Goal: Find specific page/section: Find specific page/section

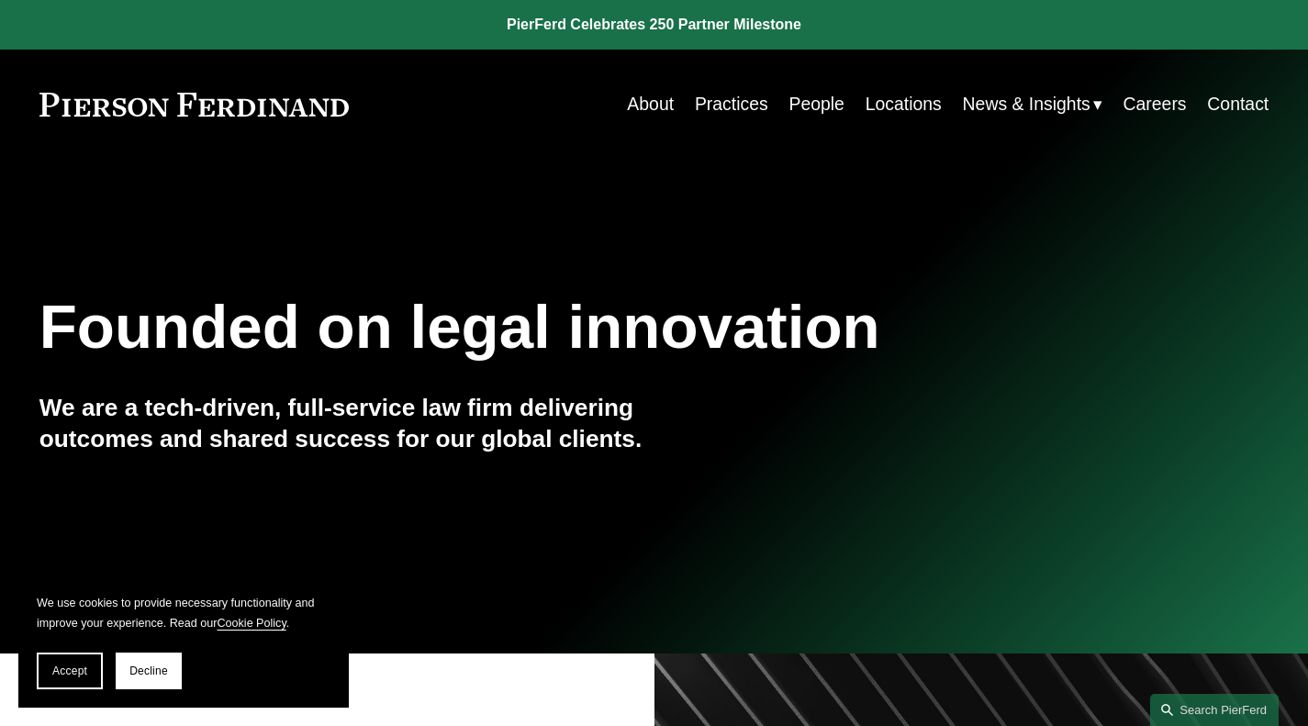
click at [81, 671] on span "Accept" at bounding box center [69, 670] width 35 height 13
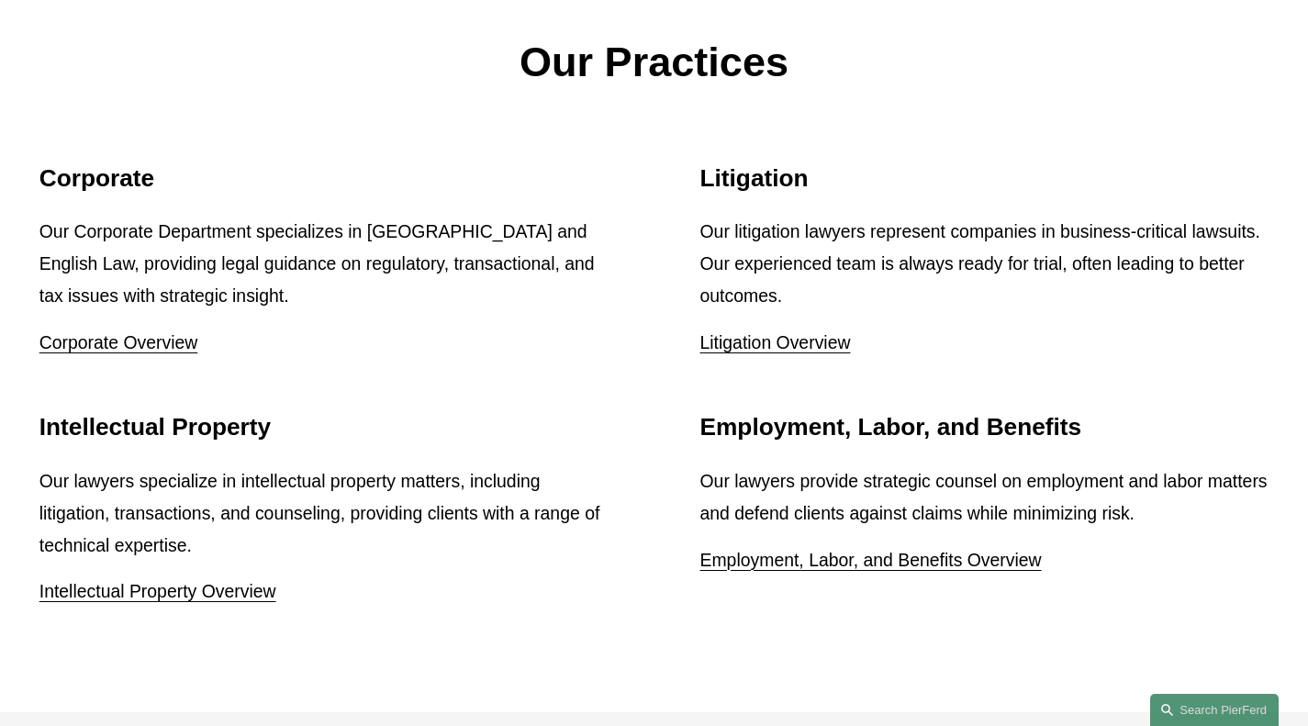
scroll to position [2231, 0]
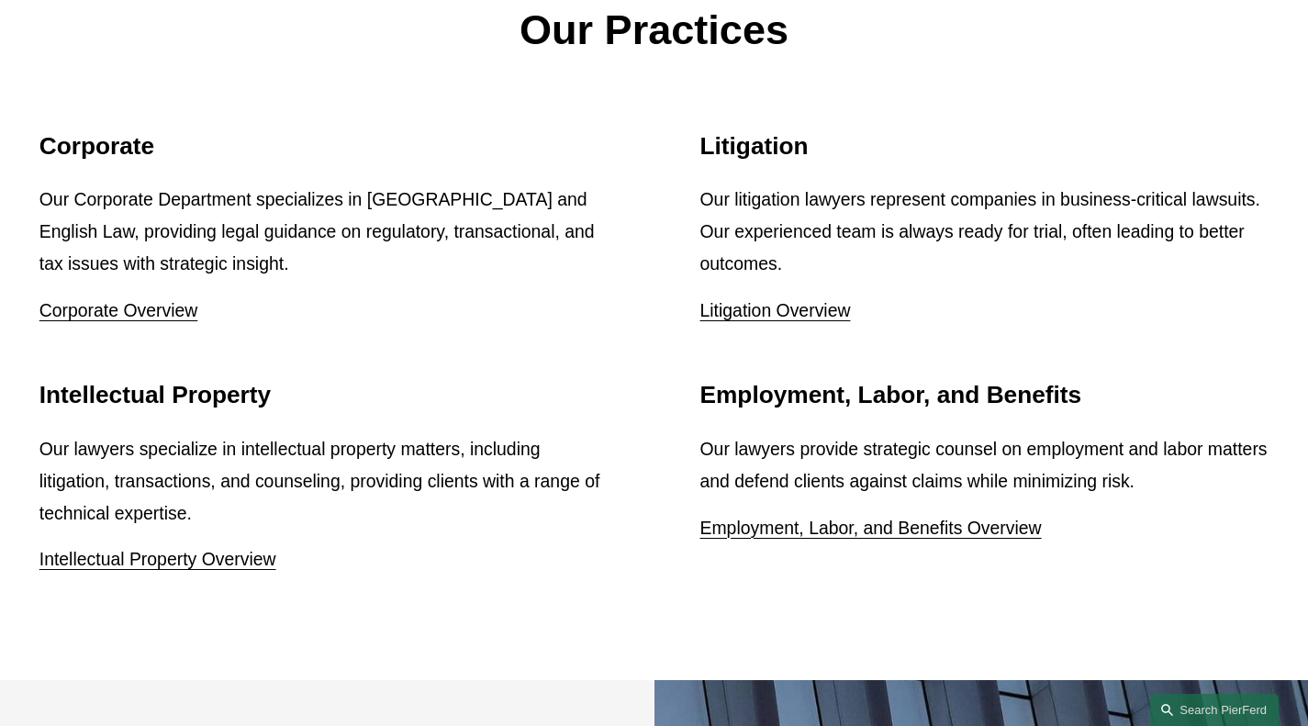
click at [757, 300] on link "Litigation Overview" at bounding box center [775, 310] width 151 height 20
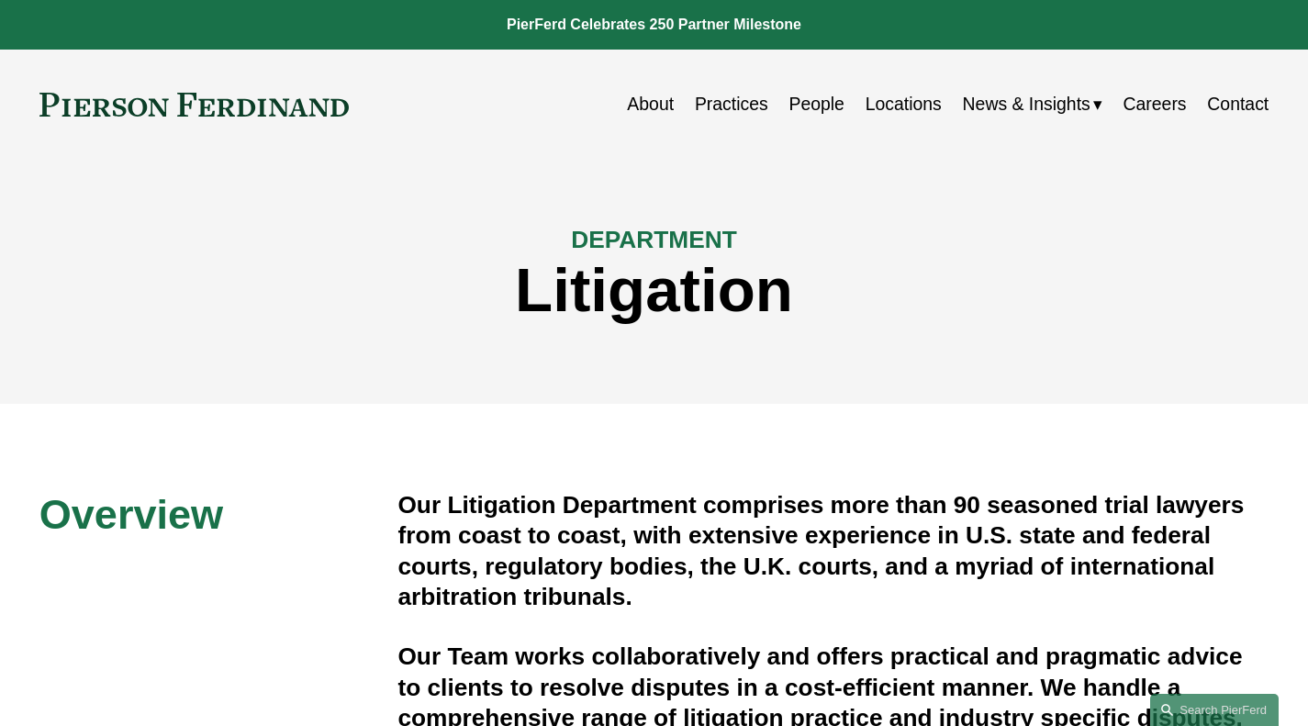
click at [827, 107] on link "People" at bounding box center [815, 104] width 55 height 36
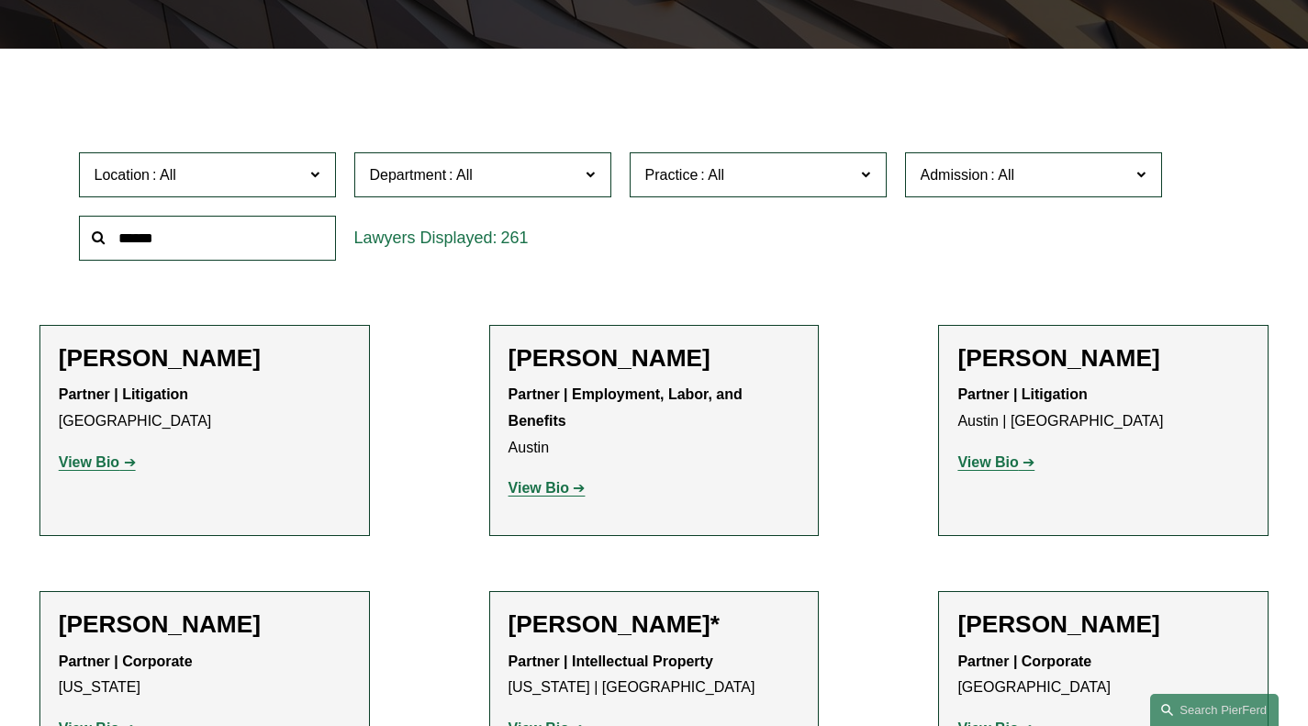
scroll to position [524, 0]
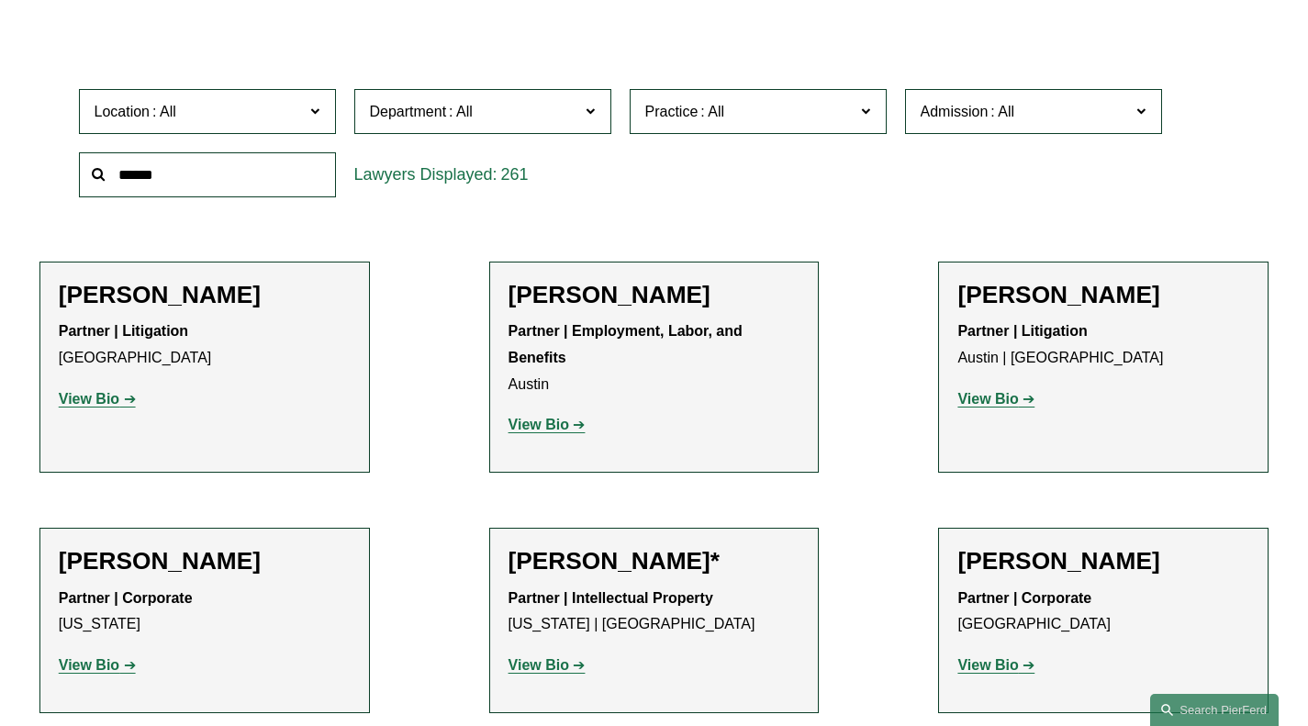
click at [324, 113] on label "Location" at bounding box center [207, 111] width 257 height 45
click at [0, 0] on link "London" at bounding box center [0, 0] width 0 height 0
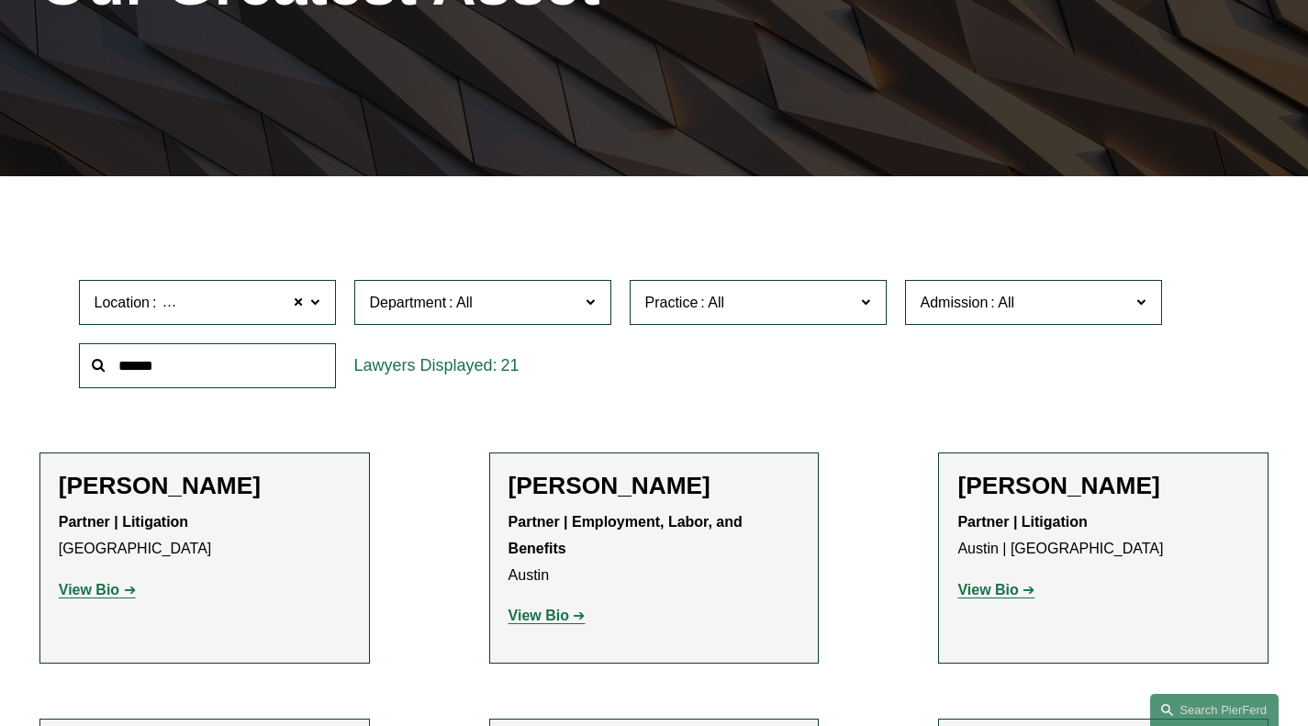
scroll to position [324, 0]
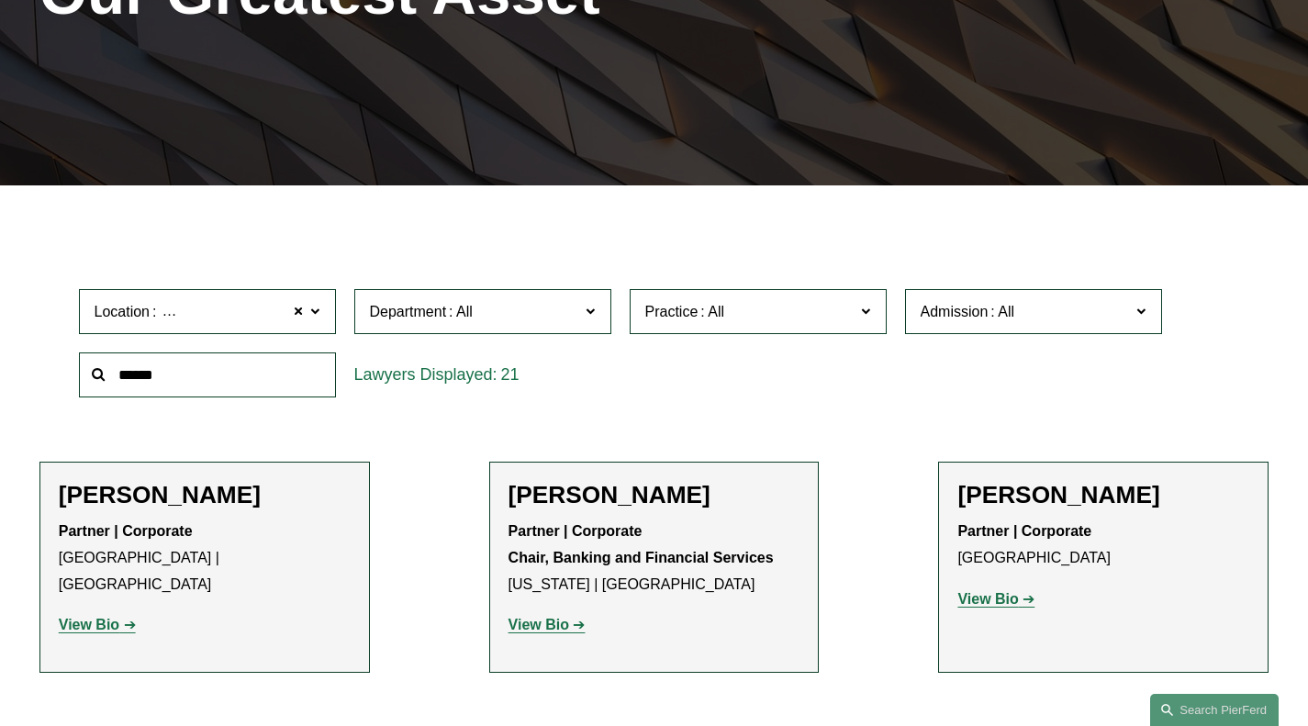
click at [704, 314] on span at bounding box center [711, 312] width 29 height 16
click at [0, 0] on link "Commercial Litigation" at bounding box center [0, 0] width 0 height 0
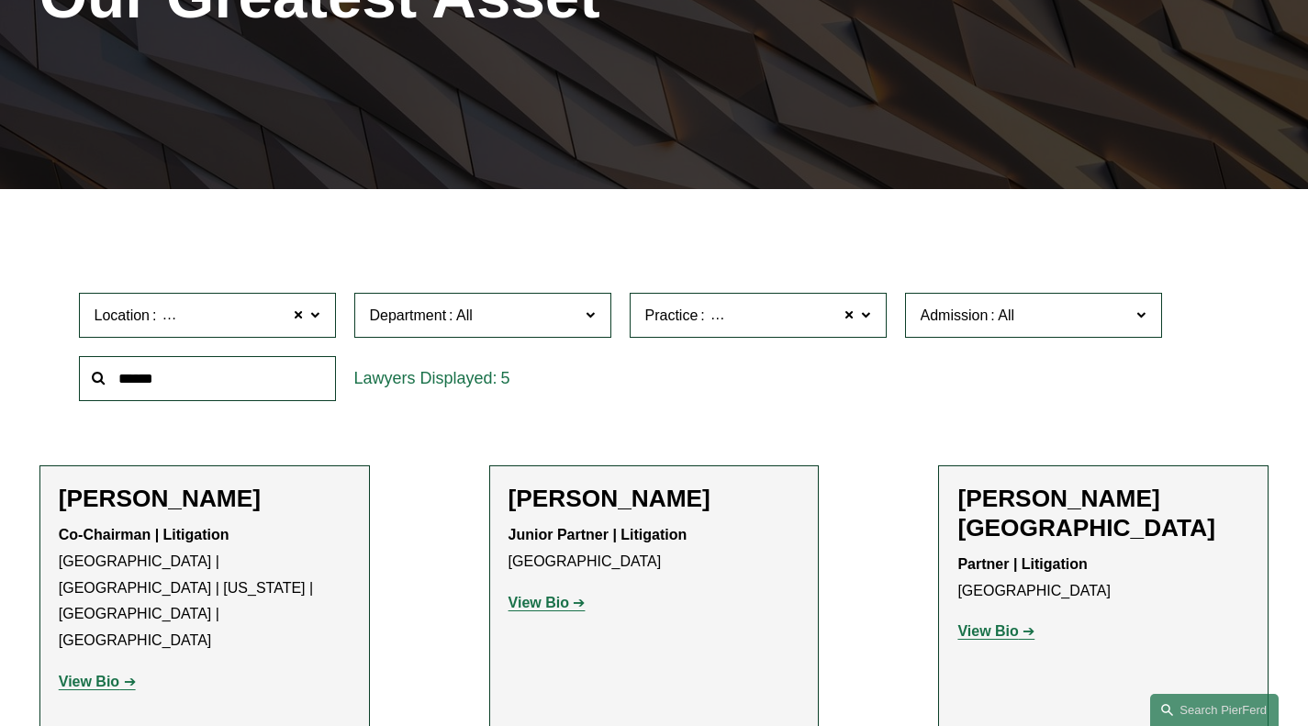
scroll to position [317, 0]
